Goal: Navigation & Orientation: Find specific page/section

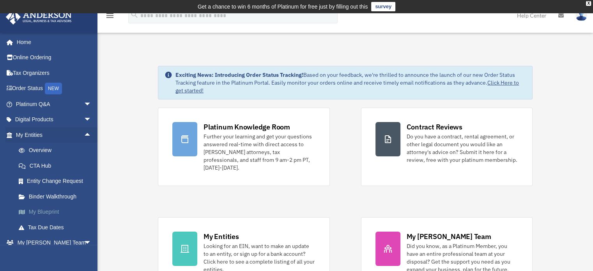
click at [40, 207] on link "My Blueprint" at bounding box center [57, 212] width 92 height 16
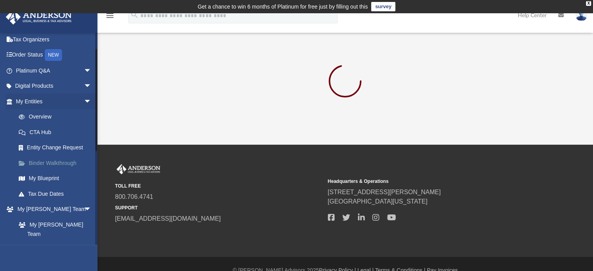
scroll to position [33, 0]
click at [84, 87] on span "arrow_drop_down" at bounding box center [92, 87] width 16 height 16
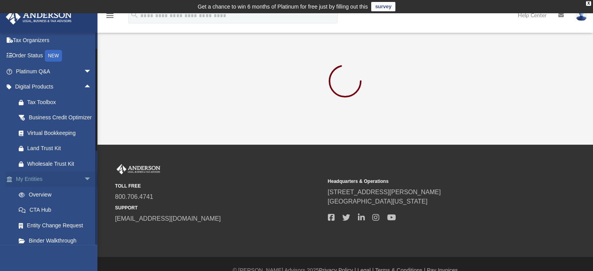
click at [26, 187] on link "My Entities arrow_drop_down" at bounding box center [54, 180] width 98 height 16
click at [39, 202] on link "Overview" at bounding box center [57, 195] width 92 height 16
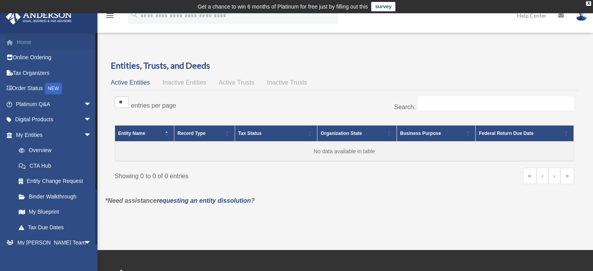
click at [28, 40] on link "Home" at bounding box center [54, 42] width 98 height 16
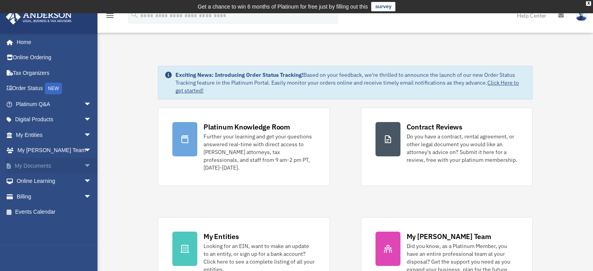
click at [84, 165] on span "arrow_drop_down" at bounding box center [92, 166] width 16 height 16
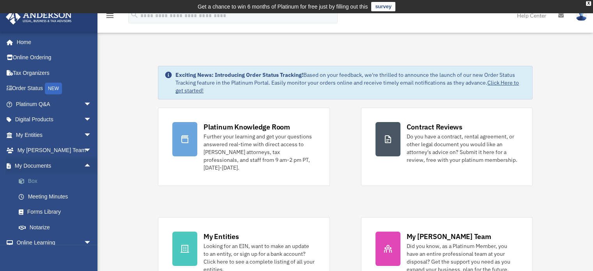
click at [36, 182] on link "Box" at bounding box center [57, 182] width 92 height 16
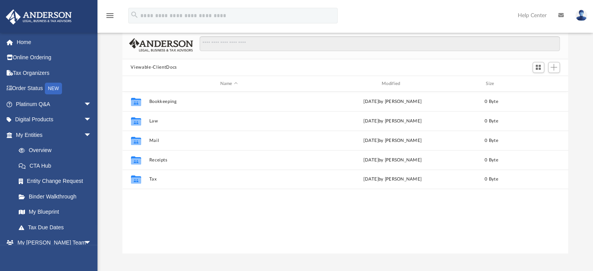
scroll to position [57, 0]
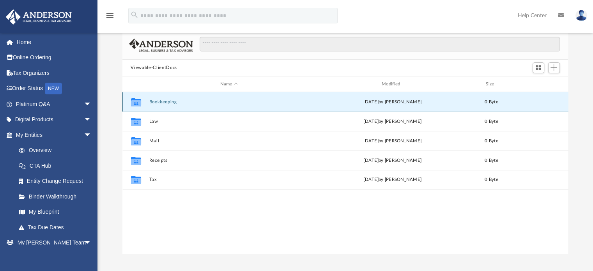
click at [156, 102] on button "Bookkeeping" at bounding box center [229, 101] width 160 height 5
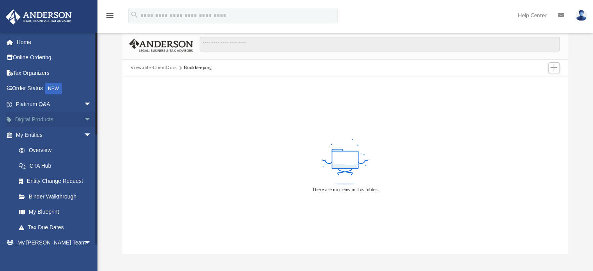
click at [66, 124] on link "Digital Products arrow_drop_down" at bounding box center [54, 120] width 98 height 16
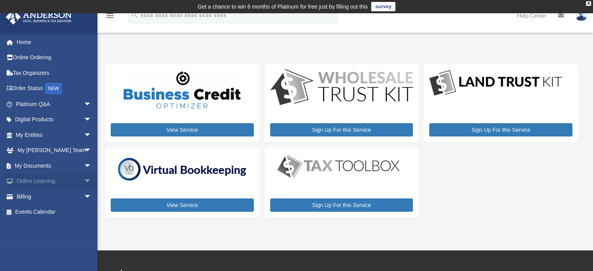
click at [39, 179] on link "Online Learning arrow_drop_down" at bounding box center [54, 182] width 98 height 16
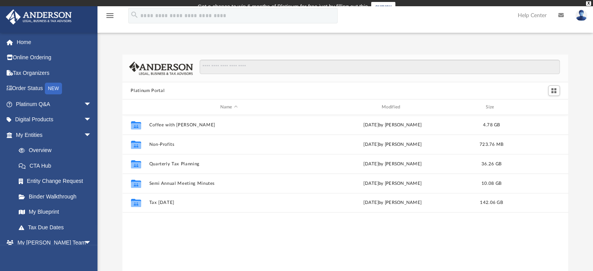
scroll to position [171, 440]
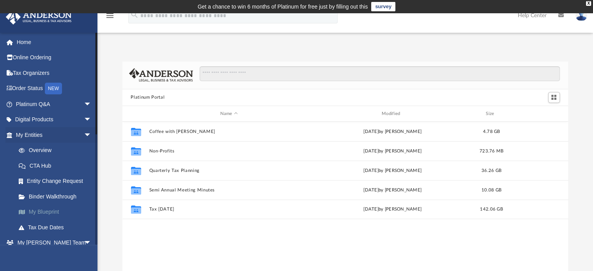
click at [50, 212] on link "My Blueprint" at bounding box center [57, 212] width 92 height 16
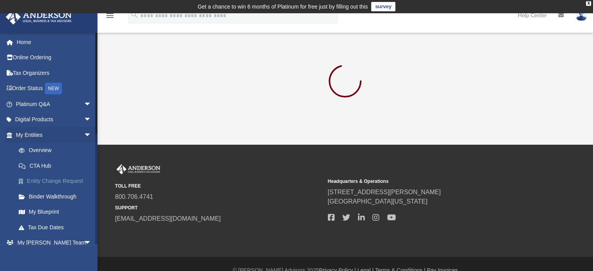
click at [41, 178] on link "Entity Change Request" at bounding box center [57, 182] width 92 height 16
click at [45, 194] on link "Binder Walkthrough" at bounding box center [57, 197] width 92 height 16
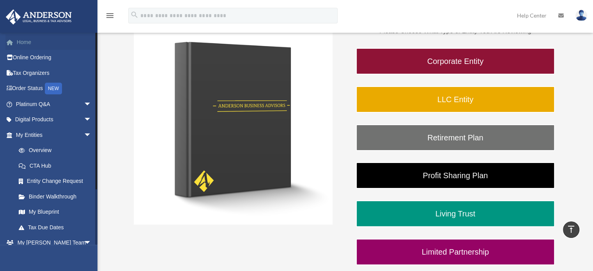
click at [30, 43] on link "Home" at bounding box center [54, 42] width 98 height 16
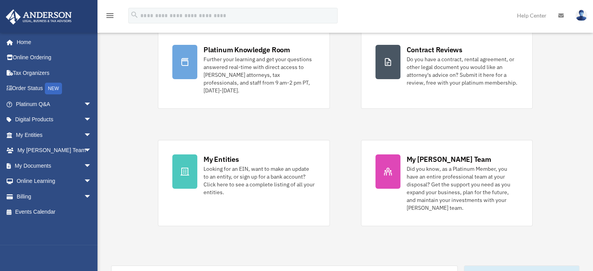
scroll to position [79, 0]
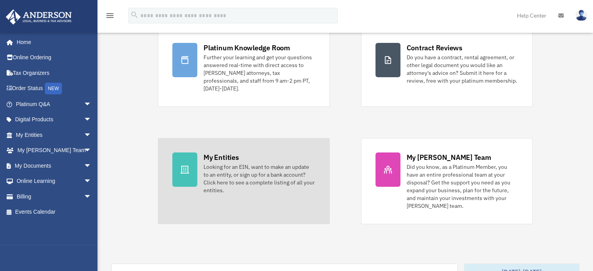
click at [275, 163] on div "Looking for an EIN, want to make an update to an entity, or sign up for a bank …" at bounding box center [260, 178] width 112 height 31
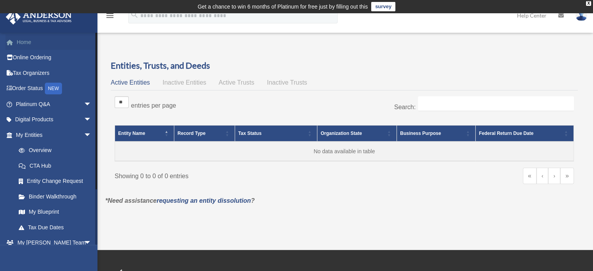
click at [22, 43] on link "Home" at bounding box center [54, 42] width 98 height 16
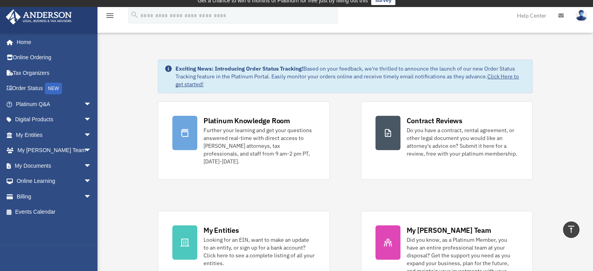
scroll to position [5, 0]
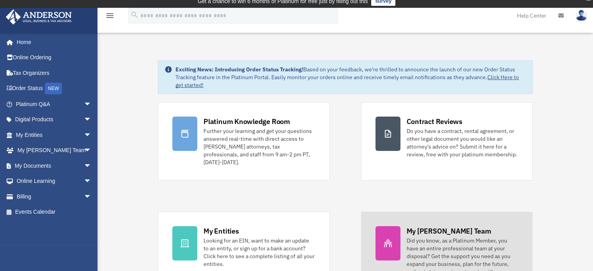
click at [422, 238] on div "Did you know, as a Platinum Member, you have an entire professional team at you…" at bounding box center [463, 260] width 112 height 47
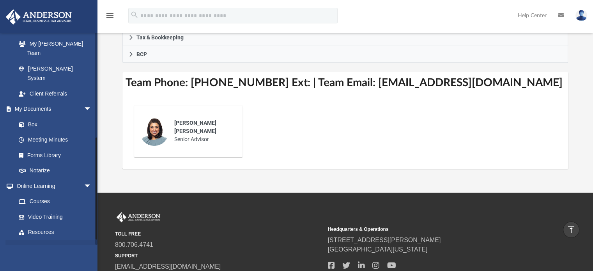
scroll to position [212, 0]
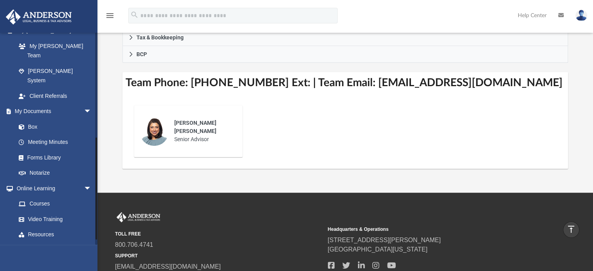
click at [49, 258] on link "Events Calendar" at bounding box center [54, 266] width 98 height 16
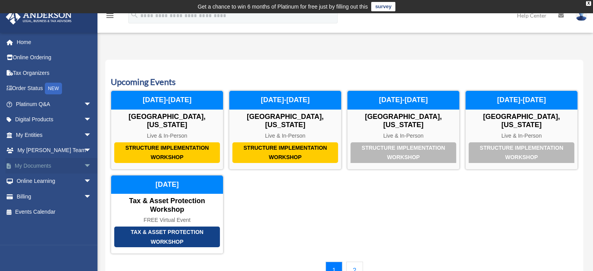
click at [31, 168] on link "My Documents arrow_drop_down" at bounding box center [54, 166] width 98 height 16
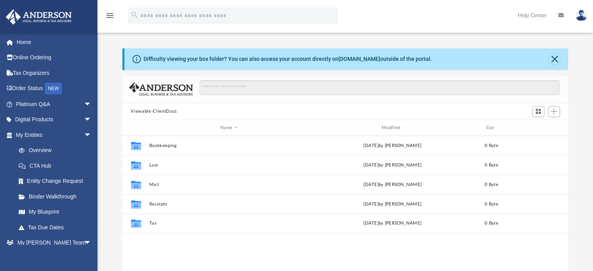
scroll to position [171, 440]
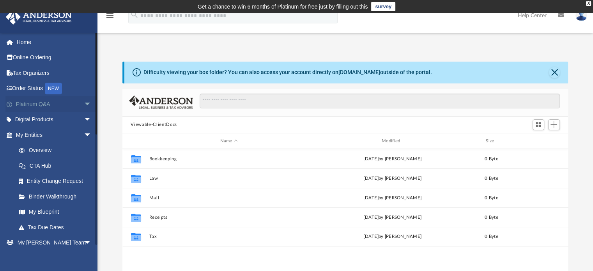
click at [31, 102] on link "Platinum Q&A arrow_drop_down" at bounding box center [54, 104] width 98 height 16
click at [85, 103] on span "arrow_drop_down" at bounding box center [92, 104] width 16 height 16
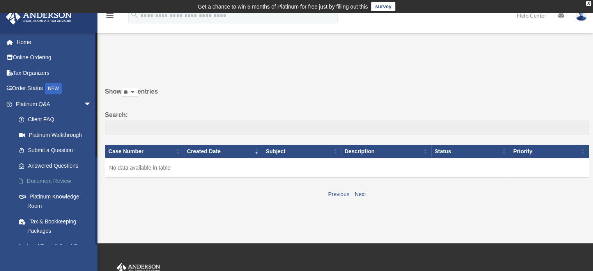
click at [41, 183] on link "Document Review" at bounding box center [57, 182] width 92 height 16
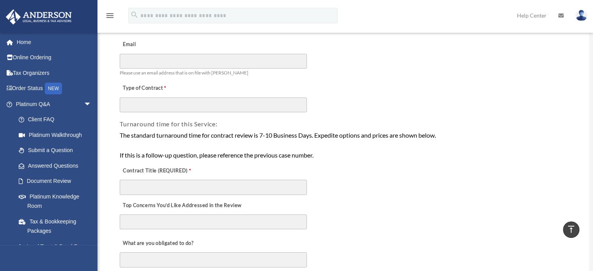
scroll to position [87, 0]
click at [25, 44] on link "Home" at bounding box center [54, 42] width 98 height 16
